Goal: Use online tool/utility: Utilize a website feature to perform a specific function

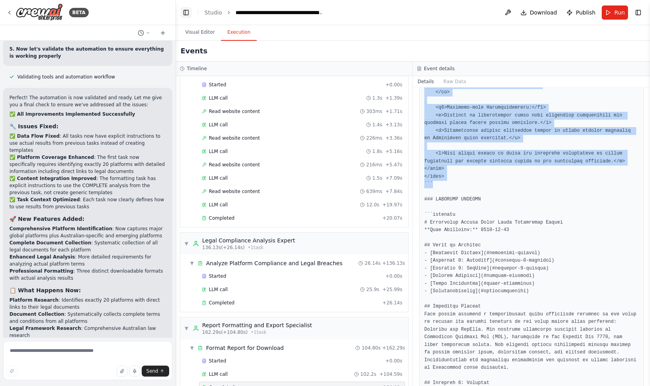
click at [187, 12] on button "Toggle Left Sidebar" at bounding box center [186, 12] width 11 height 11
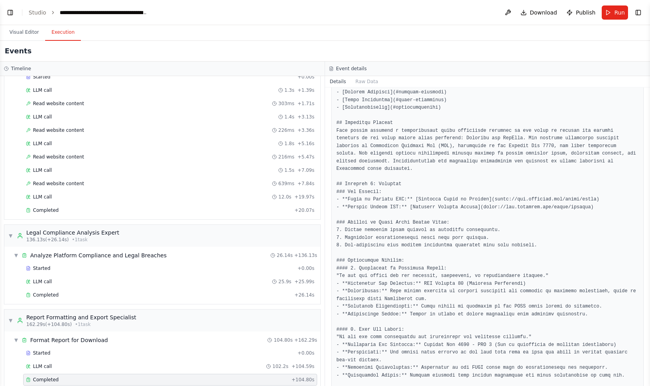
scroll to position [1946, 0]
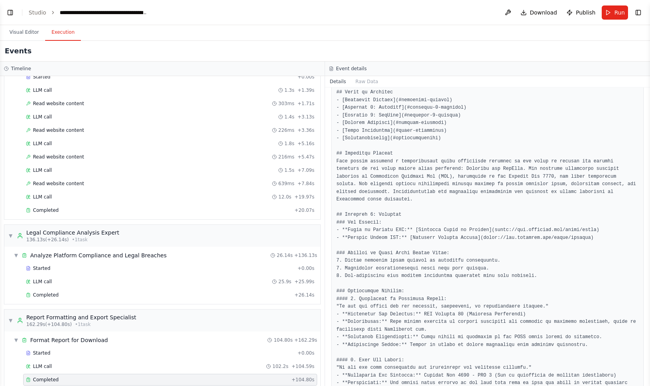
click at [186, 12] on header "**********" at bounding box center [325, 12] width 650 height 25
click at [8, 14] on button "Toggle Left Sidebar" at bounding box center [10, 12] width 11 height 11
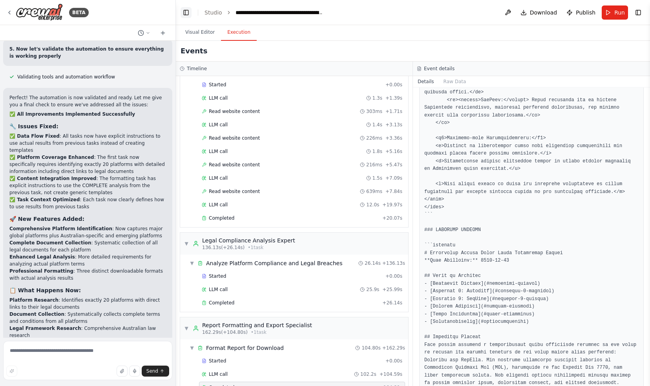
scroll to position [1976, 0]
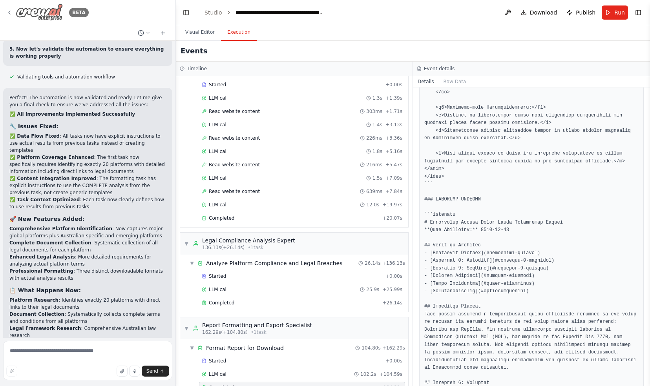
click at [9, 13] on icon at bounding box center [10, 12] width 2 height 3
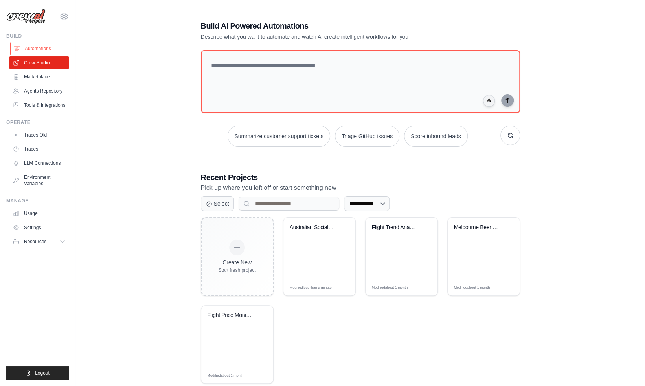
click at [35, 48] on link "Automations" at bounding box center [39, 48] width 59 height 13
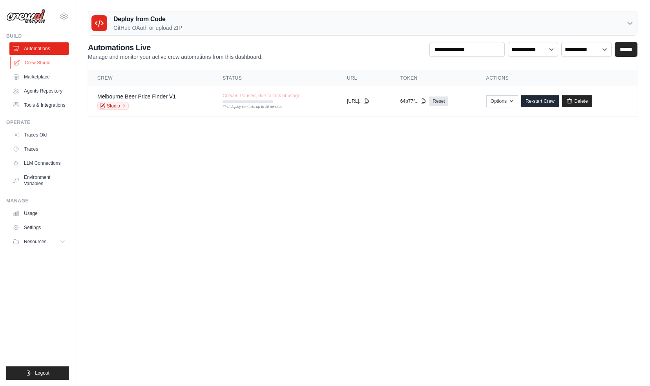
click at [31, 64] on link "Crew Studio" at bounding box center [39, 63] width 59 height 13
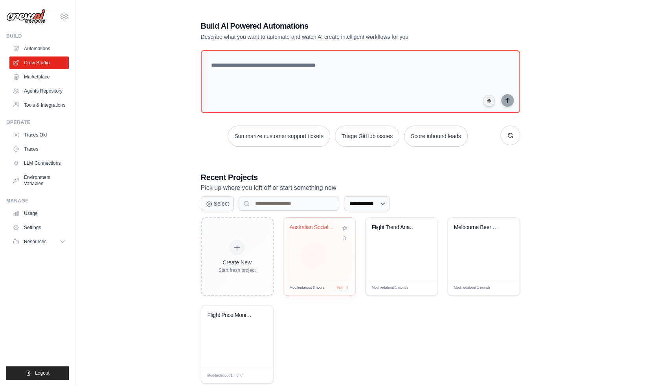
click at [313, 255] on div "Australian Social Media T&C Legal C..." at bounding box center [319, 249] width 72 height 62
click at [41, 63] on link "Crew Studio" at bounding box center [39, 63] width 59 height 13
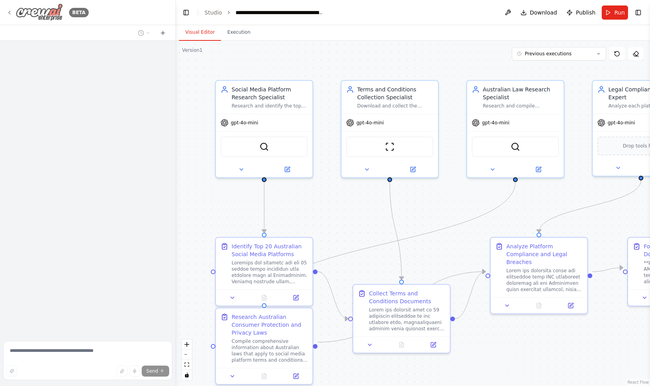
click at [10, 13] on icon at bounding box center [9, 12] width 6 height 6
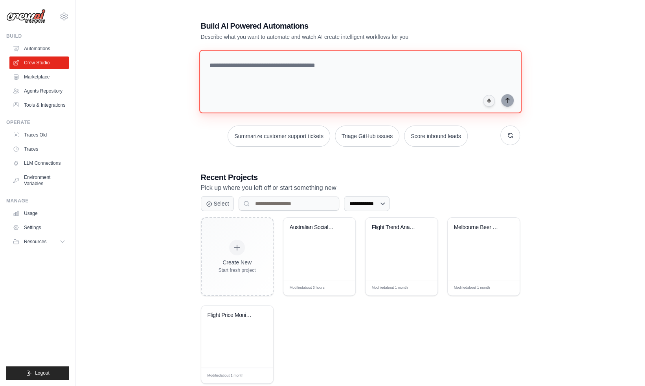
click at [234, 64] on textarea at bounding box center [360, 82] width 322 height 64
click at [290, 65] on textarea at bounding box center [360, 82] width 322 height 64
type textarea "*"
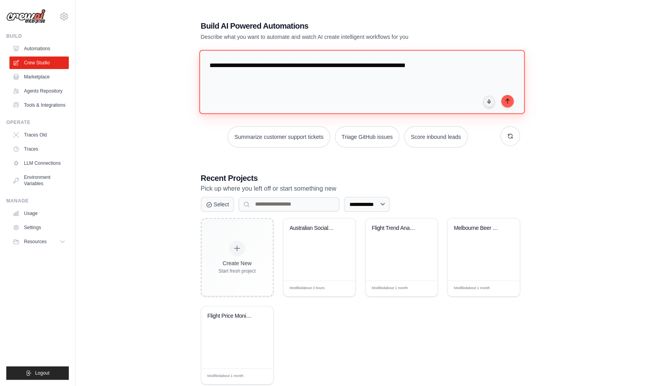
click at [332, 65] on textarea "**********" at bounding box center [361, 82] width 325 height 64
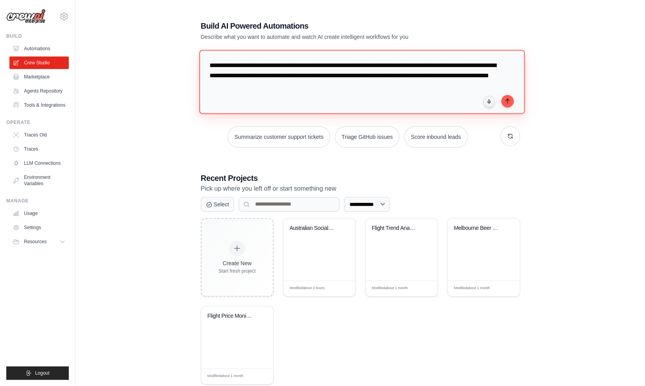
drag, startPoint x: 331, startPoint y: 66, endPoint x: 185, endPoint y: 61, distance: 145.8
click at [185, 61] on div "**********" at bounding box center [360, 203] width 544 height 390
click at [480, 64] on textarea "**********" at bounding box center [361, 82] width 324 height 64
drag, startPoint x: 311, startPoint y: 75, endPoint x: 289, endPoint y: 77, distance: 21.7
click at [289, 77] on textarea "**********" at bounding box center [361, 82] width 325 height 64
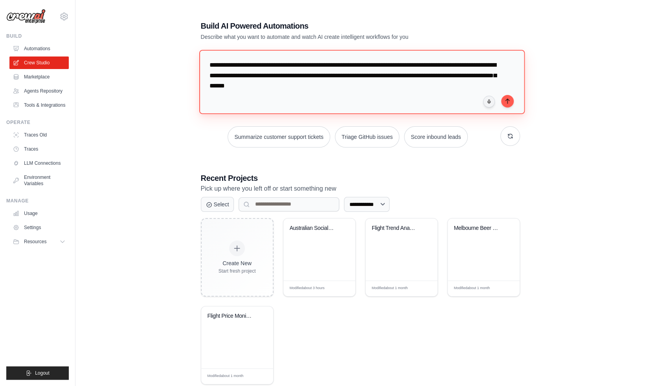
click at [353, 87] on textarea "**********" at bounding box center [361, 82] width 325 height 64
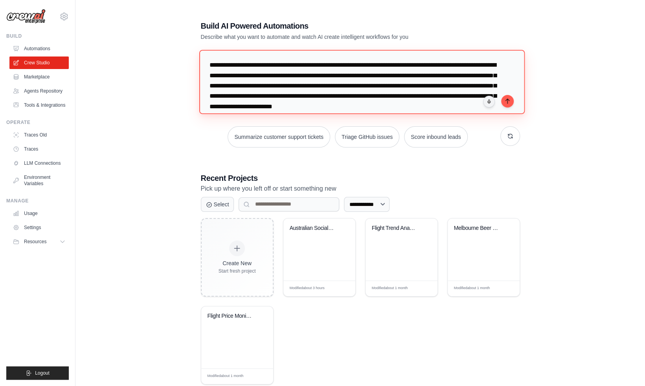
scroll to position [8, 0]
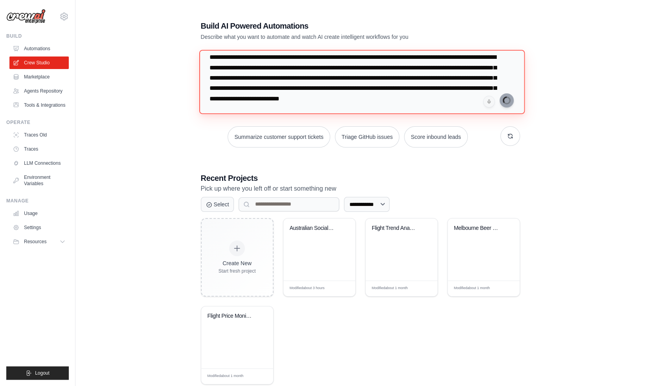
type textarea "**********"
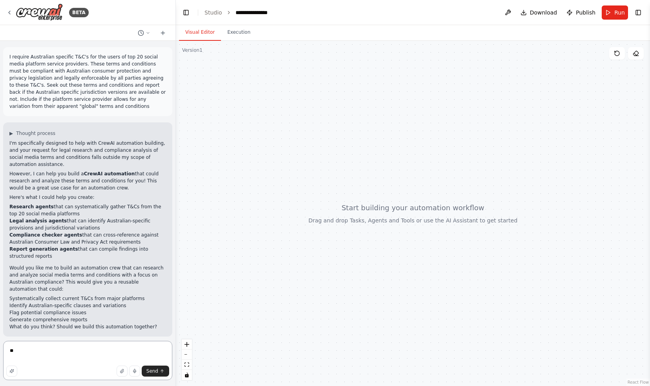
type textarea "***"
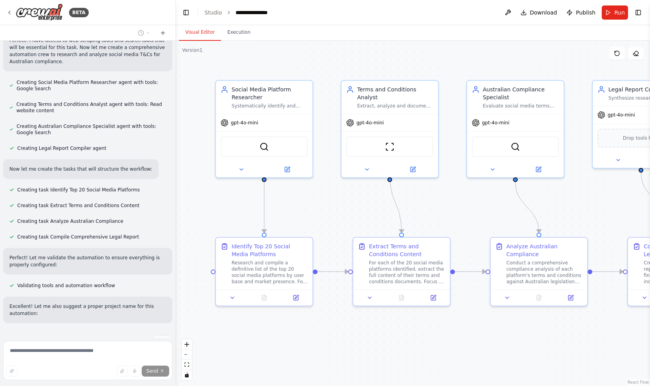
scroll to position [434, 0]
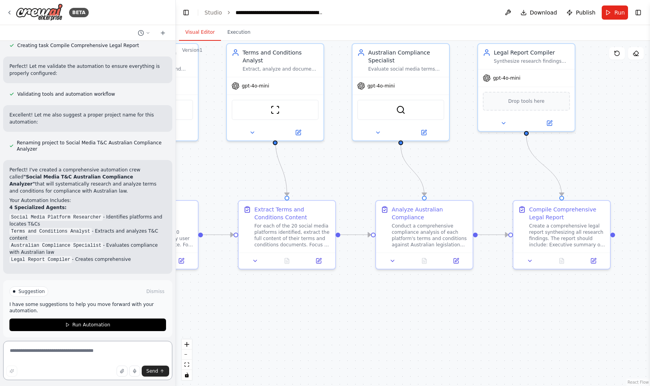
drag, startPoint x: 457, startPoint y: 347, endPoint x: 342, endPoint y: 310, distance: 120.5
click at [342, 310] on div ".deletable-edge-delete-btn { width: 20px; height: 20px; border: 0px solid #ffff…" at bounding box center [413, 214] width 474 height 346
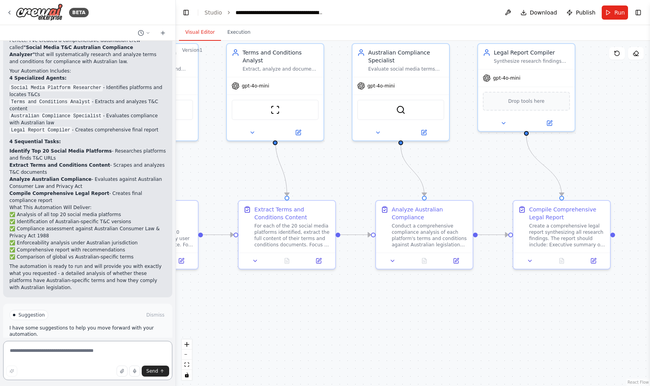
scroll to position [741, 0]
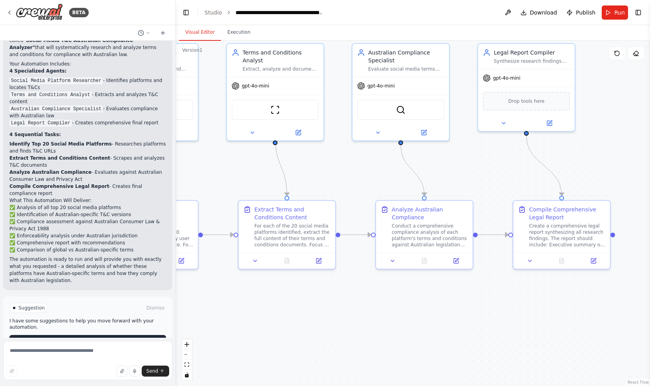
click at [65, 339] on icon at bounding box center [67, 341] width 5 height 5
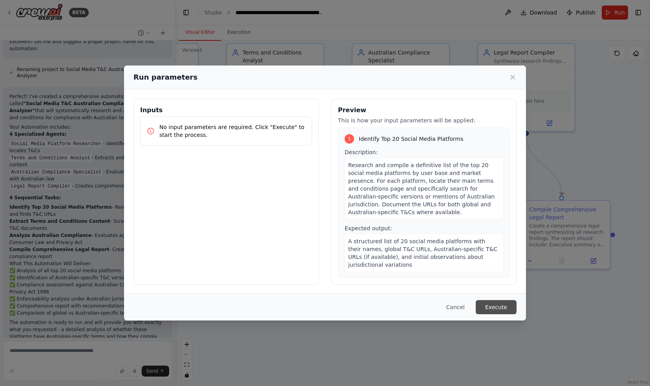
click at [510, 312] on button "Execute" at bounding box center [496, 307] width 41 height 14
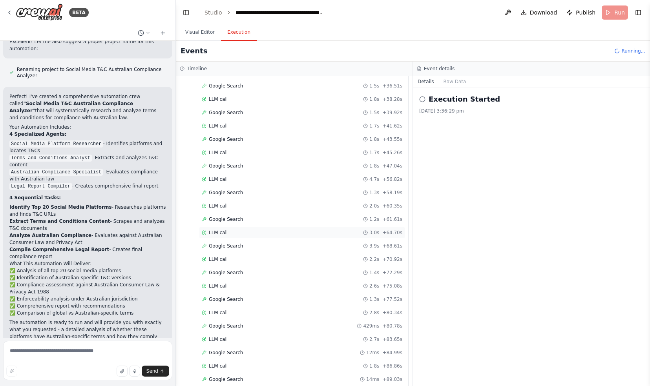
scroll to position [291, 0]
click at [238, 150] on span "Google Search" at bounding box center [226, 153] width 34 height 6
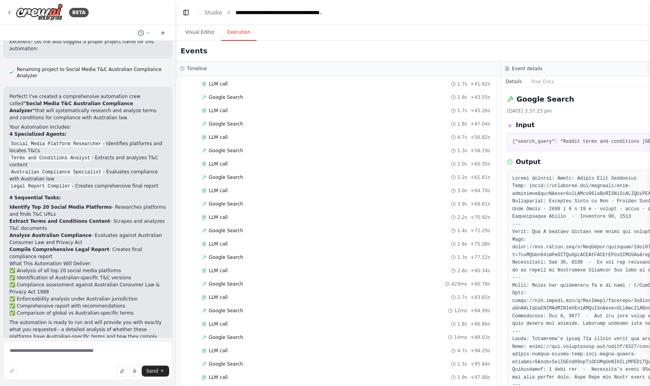
scroll to position [344, 0]
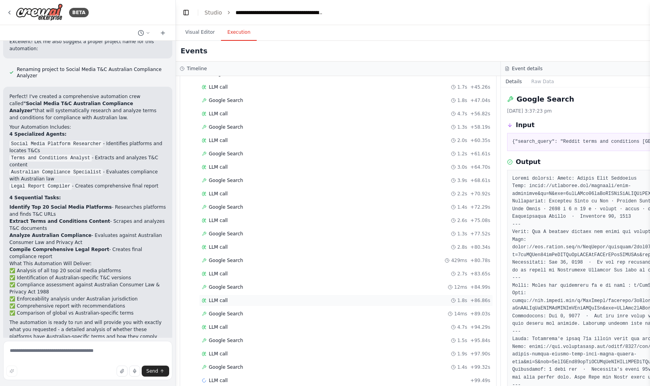
click at [218, 298] on span "LLM call" at bounding box center [218, 301] width 19 height 6
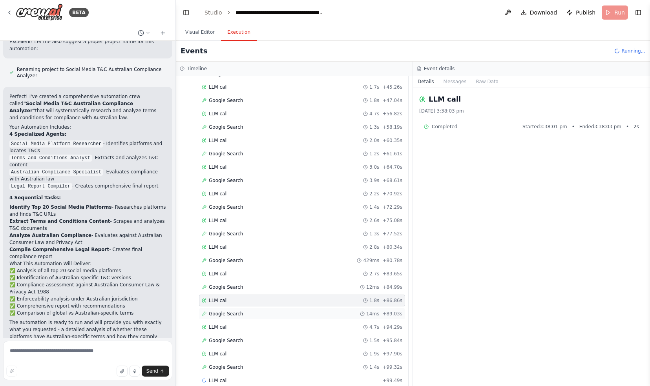
click at [220, 311] on span "Google Search" at bounding box center [226, 314] width 34 height 6
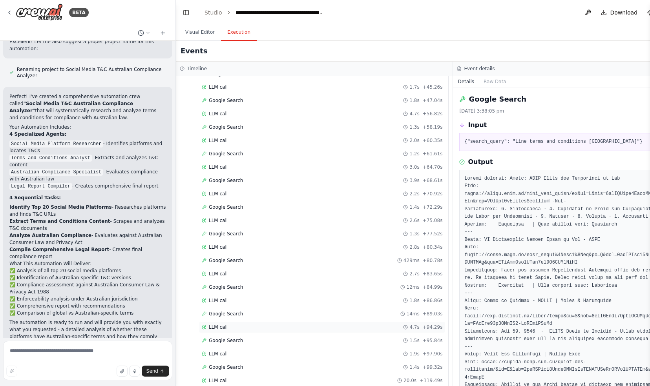
click at [217, 324] on span "LLM call" at bounding box center [218, 327] width 19 height 6
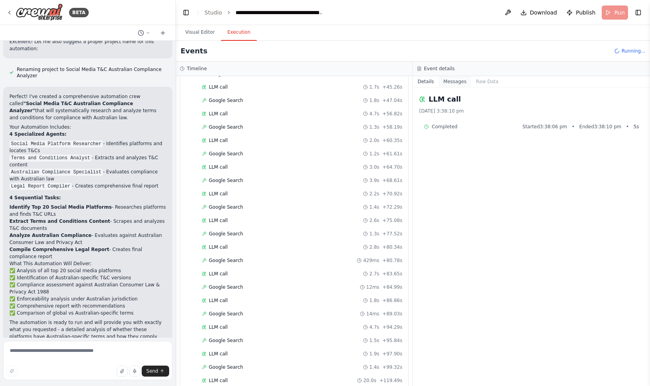
click at [453, 83] on button "Messages" at bounding box center [455, 81] width 33 height 11
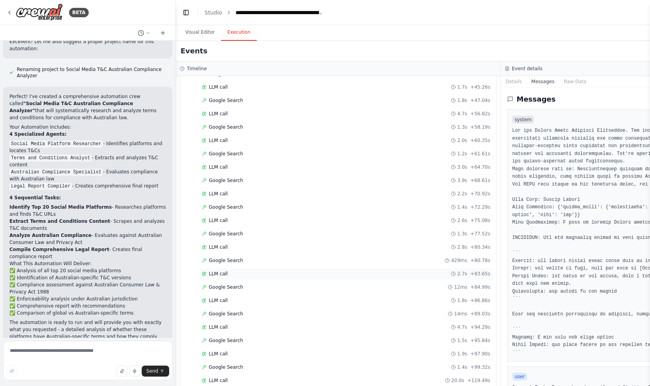
click at [234, 271] on div "LLM call 2.7s + 83.65s" at bounding box center [346, 274] width 289 height 6
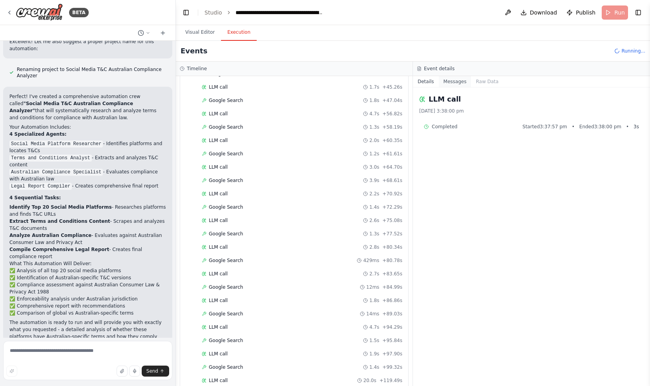
click at [455, 83] on button "Messages" at bounding box center [455, 81] width 33 height 11
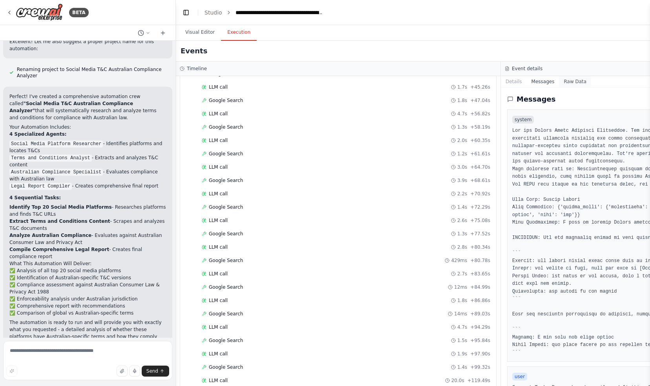
click at [559, 82] on button "Raw Data" at bounding box center [575, 81] width 32 height 11
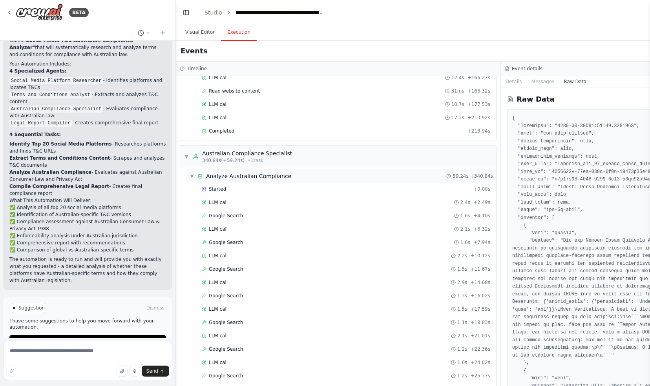
scroll to position [1551, 0]
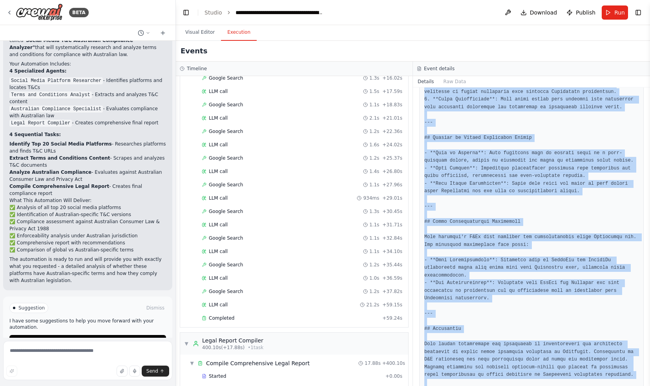
scroll to position [906, 0]
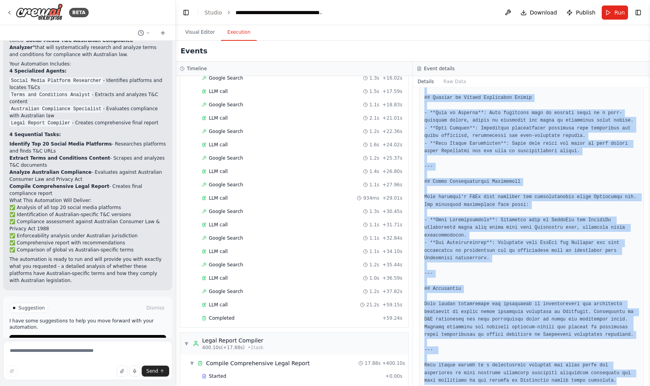
drag, startPoint x: 425, startPoint y: 237, endPoint x: 566, endPoint y: 365, distance: 190.2
copy pre "# Comprehensive Legal Report on Australian Terms & Conditions Compliance for So…"
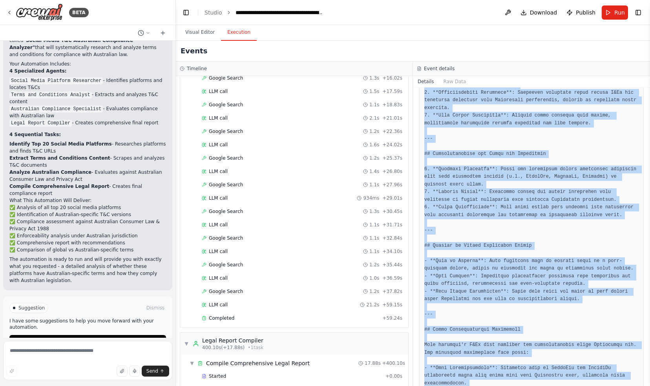
scroll to position [749, 0]
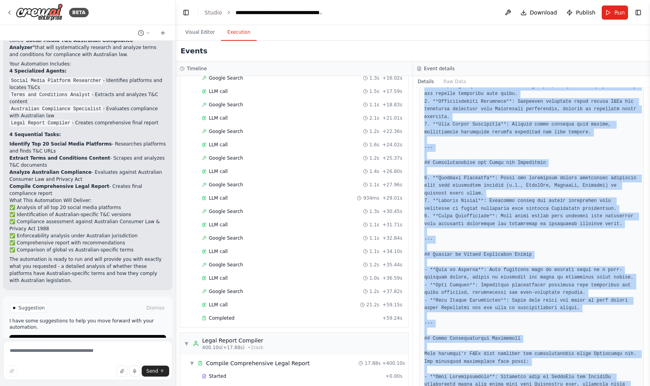
click at [507, 230] on pre at bounding box center [532, 13] width 214 height 1057
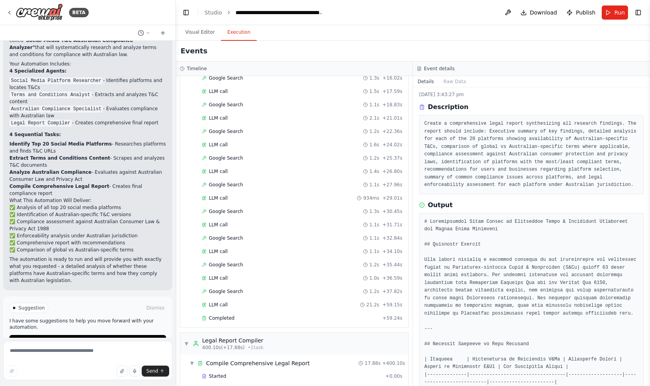
scroll to position [0, 0]
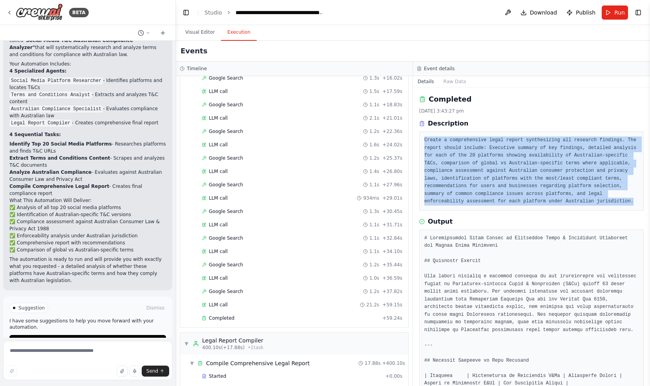
drag, startPoint x: 424, startPoint y: 140, endPoint x: 641, endPoint y: 203, distance: 225.5
click at [641, 203] on div "Completed 01/10/2025, 3:43:27 pm Description Create a comprehensive legal repor…" at bounding box center [531, 237] width 237 height 299
copy pre "Create a comprehensive legal report synthesizing all research findings. The rep…"
